Goal: Task Accomplishment & Management: Complete application form

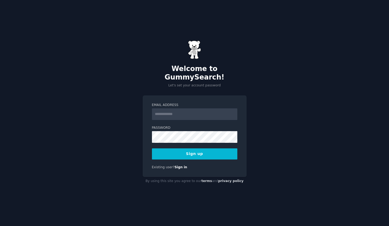
click at [195, 96] on div "Email Address Password Sign up Existing user? Sign in" at bounding box center [194, 136] width 104 height 82
click at [193, 110] on input "Email Address" at bounding box center [194, 114] width 85 height 12
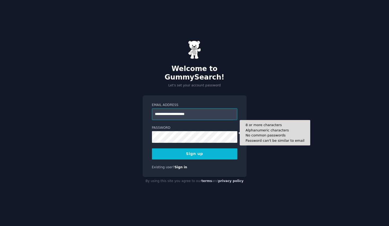
type input "**********"
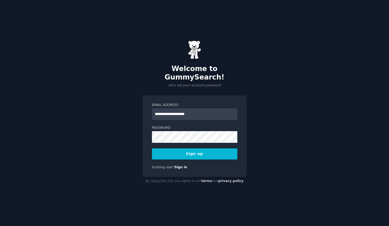
click at [197, 153] on button "Sign up" at bounding box center [194, 153] width 85 height 11
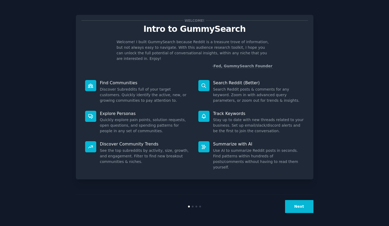
click at [301, 204] on button "Next" at bounding box center [299, 206] width 28 height 13
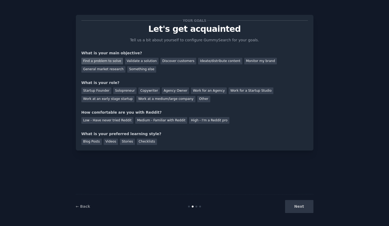
click at [109, 60] on div "Find a problem to solve" at bounding box center [102, 61] width 42 height 7
click at [110, 70] on div "General market research" at bounding box center [103, 69] width 44 height 7
click at [106, 62] on div "Find a problem to solve" at bounding box center [102, 61] width 42 height 7
click at [106, 91] on div "Startup Founder" at bounding box center [96, 90] width 30 height 7
click at [126, 91] on div "Solopreneur" at bounding box center [124, 90] width 23 height 7
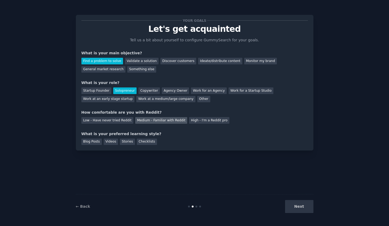
click at [143, 118] on div "Medium - Familiar with Reddit" at bounding box center [161, 120] width 52 height 7
click at [110, 141] on div "Videos" at bounding box center [111, 142] width 15 height 7
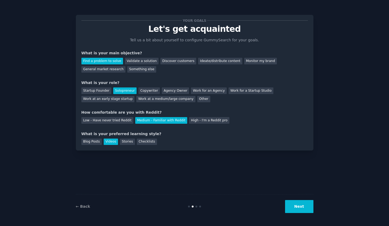
click at [302, 210] on button "Next" at bounding box center [299, 206] width 28 height 13
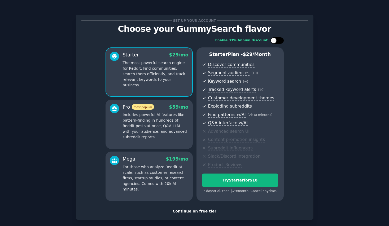
click at [274, 40] on div at bounding box center [273, 41] width 6 height 6
click at [274, 40] on div at bounding box center [274, 40] width 4 height 3
click at [274, 40] on div at bounding box center [273, 41] width 6 height 6
click at [274, 40] on div at bounding box center [274, 40] width 4 height 3
checkbox input "false"
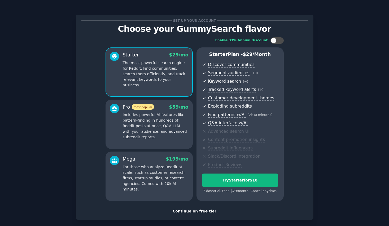
click at [198, 210] on div "Continue on free tier" at bounding box center [194, 211] width 226 height 6
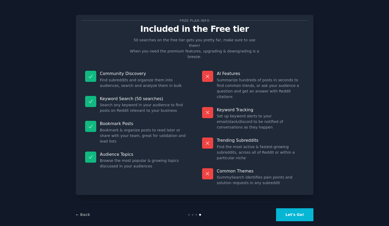
click at [291, 208] on button "Let's Go!" at bounding box center [294, 214] width 37 height 13
